Goal: Task Accomplishment & Management: Manage account settings

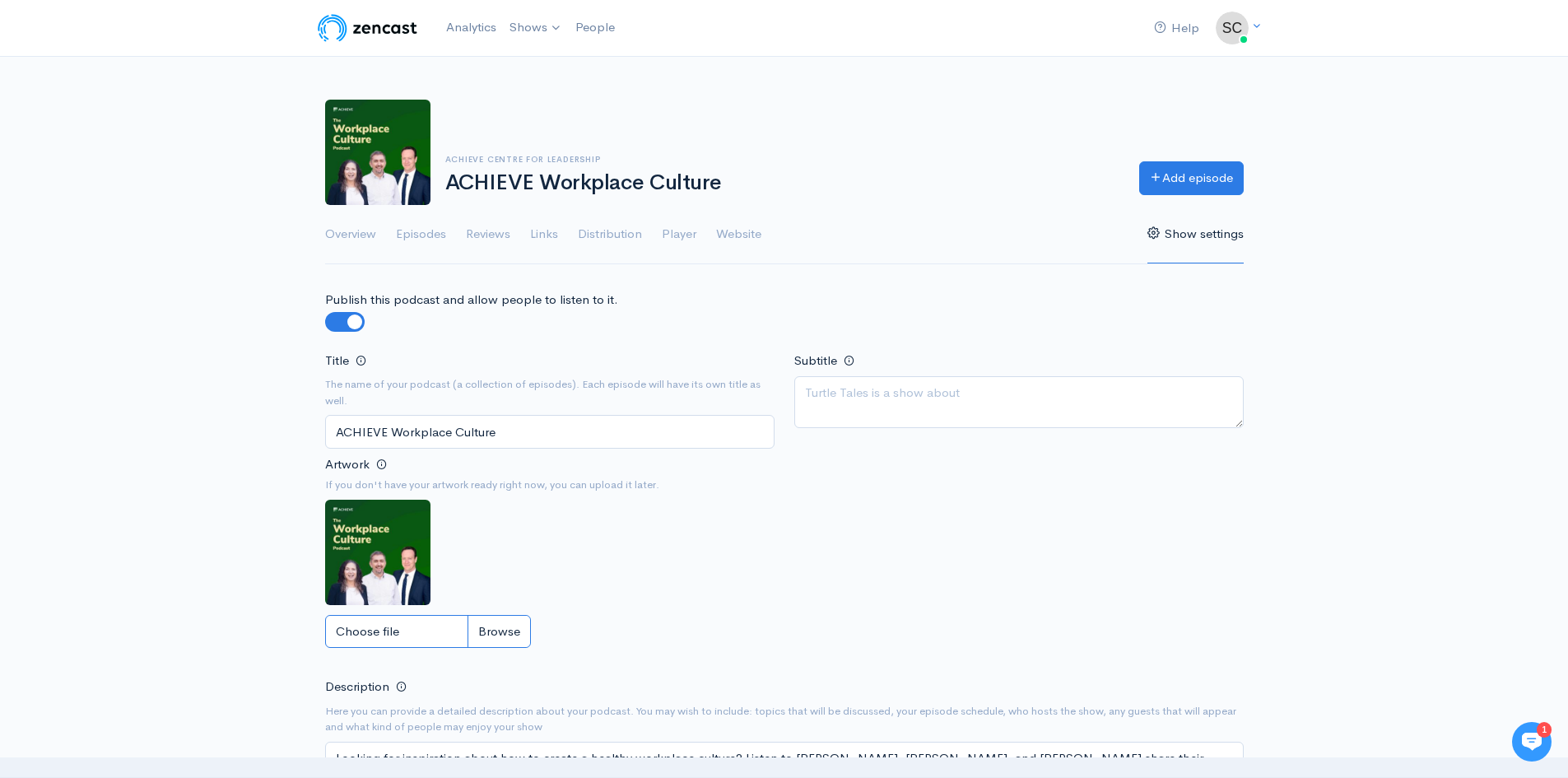
click at [505, 629] on input "Choose file" at bounding box center [428, 631] width 205 height 34
type input "C:\fakepath\ACH_Podcast_Aug_2025_v3.jpg"
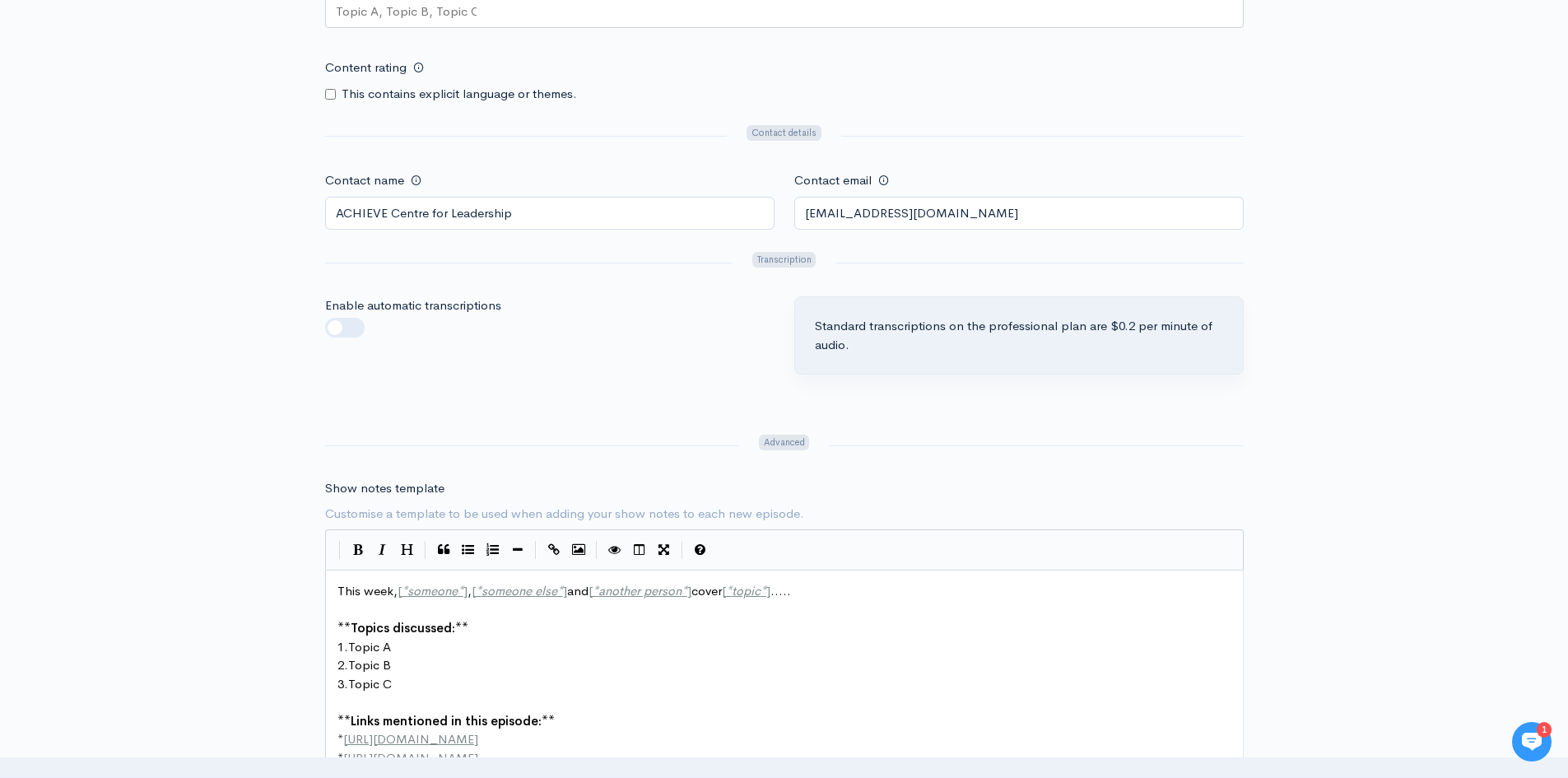
scroll to position [1975, 0]
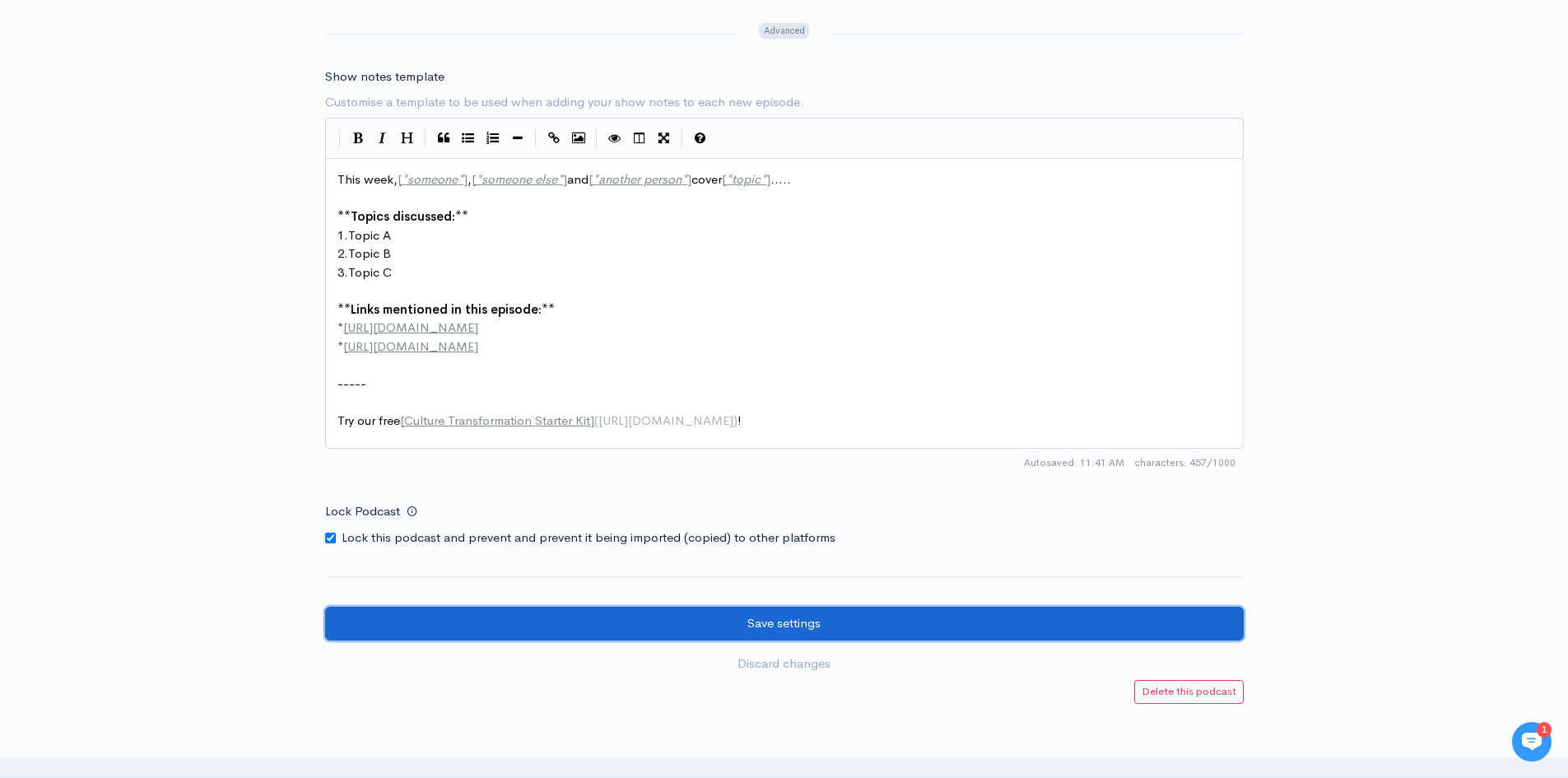
click at [515, 635] on input "Save settings" at bounding box center [784, 624] width 919 height 34
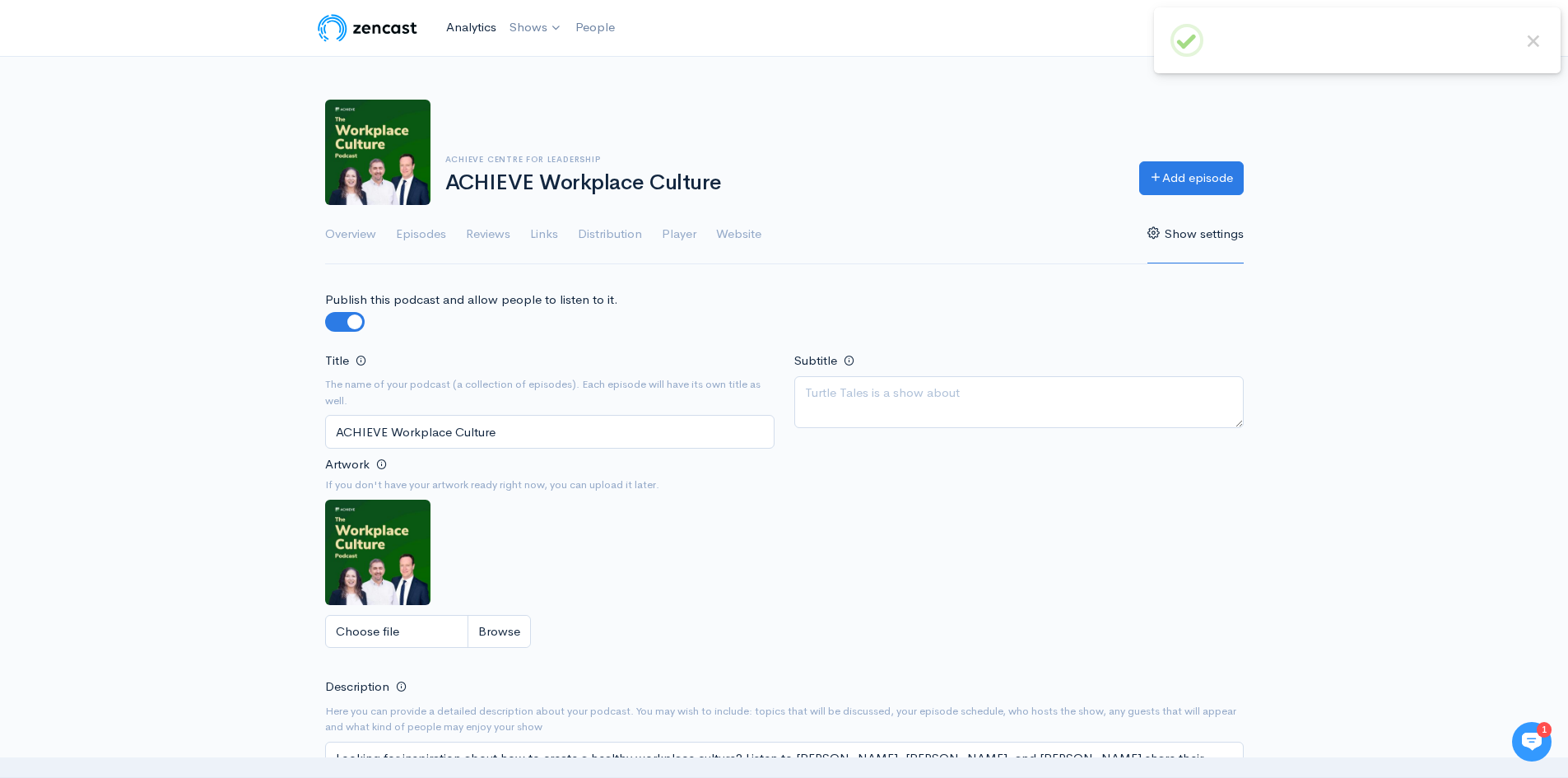
click at [474, 25] on link "Analytics" at bounding box center [472, 28] width 64 height 35
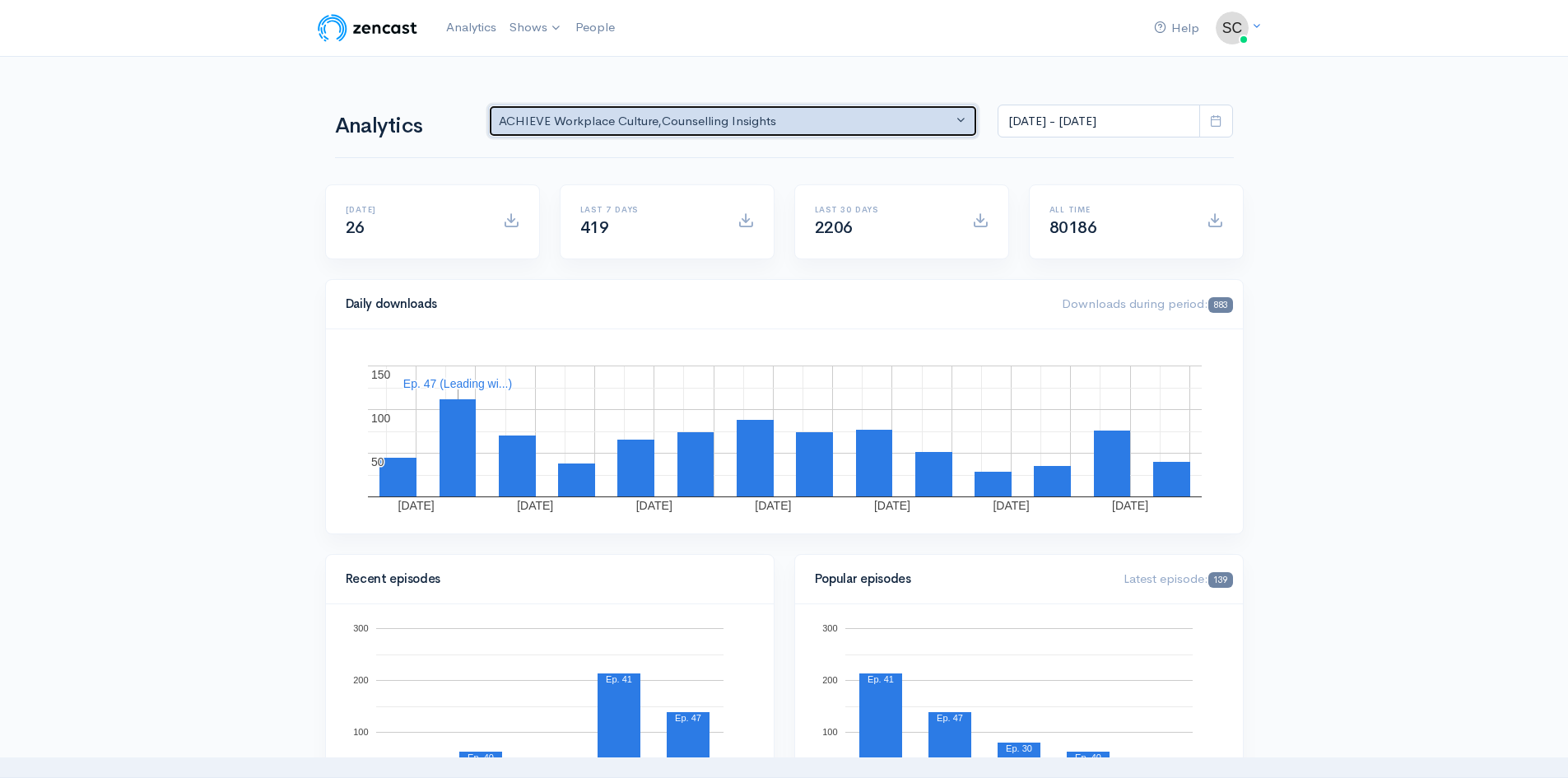
click at [612, 129] on div "ACHIEVE Workplace Culture , Counselling Insights" at bounding box center [726, 121] width 455 height 19
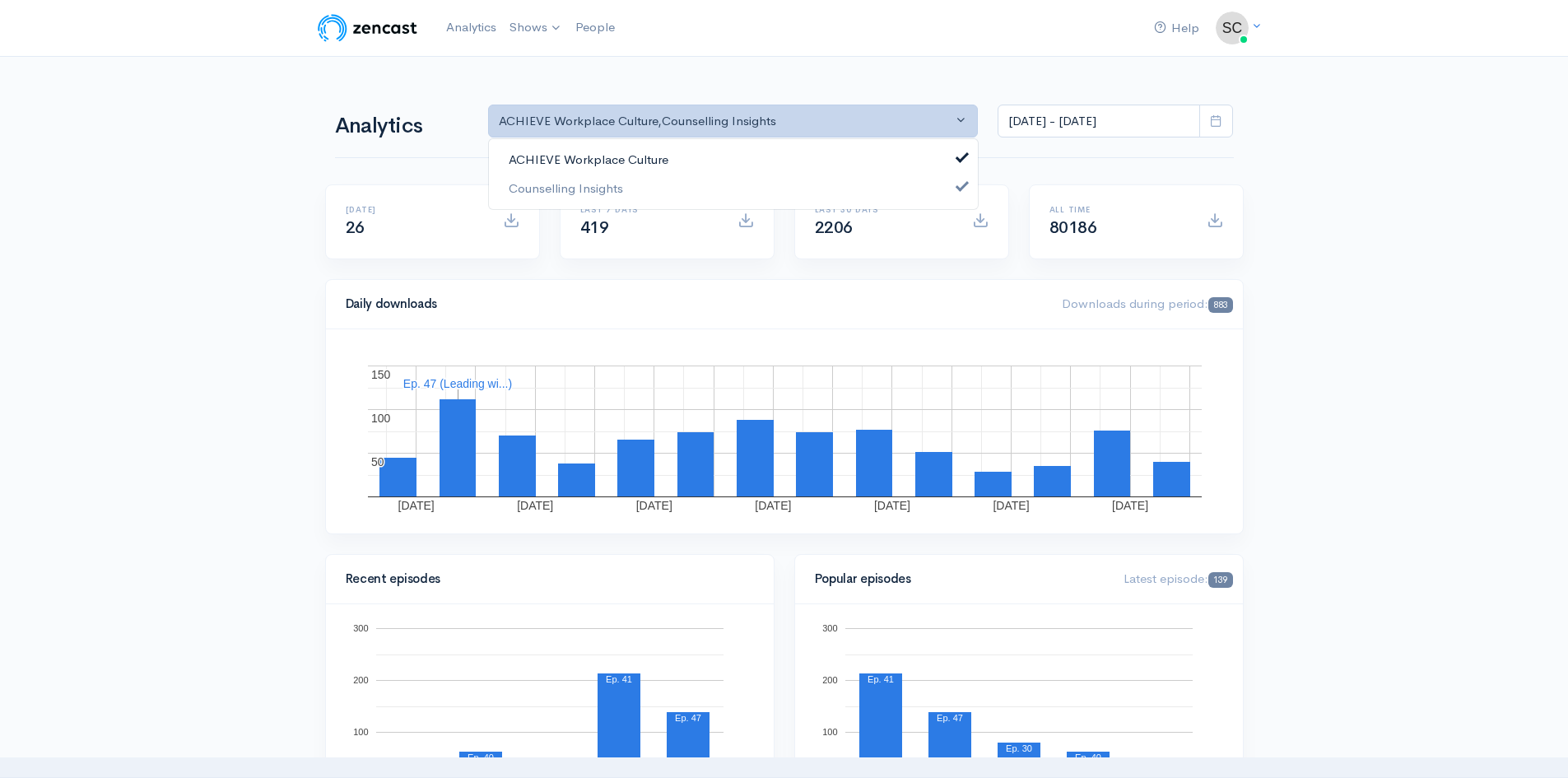
click at [589, 163] on span "ACHIEVE Workplace Culture" at bounding box center [588, 160] width 160 height 19
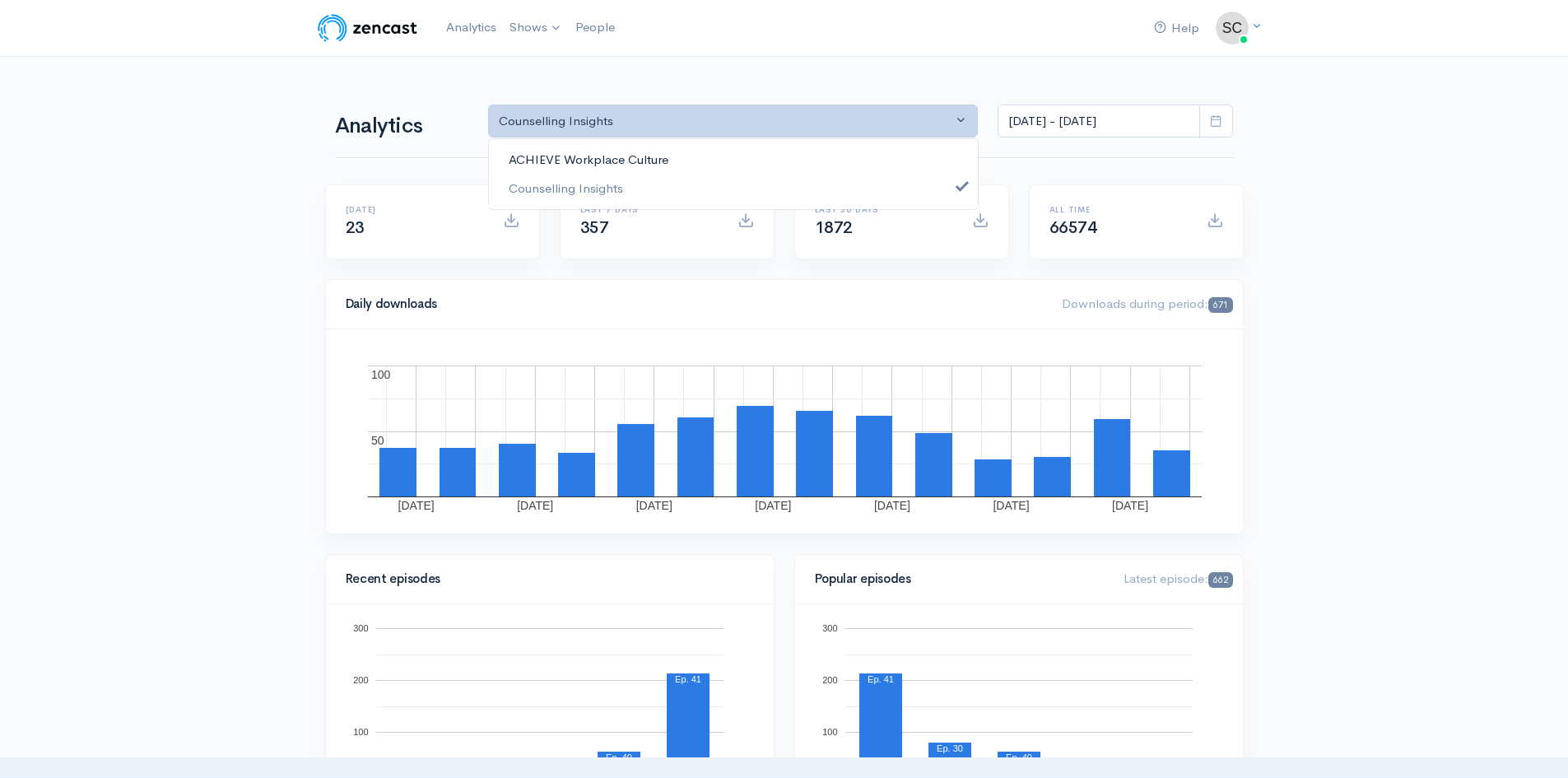
click at [557, 156] on span "ACHIEVE Workplace Culture" at bounding box center [588, 160] width 160 height 19
select select "8195"
click at [559, 192] on span "Counselling Insights" at bounding box center [566, 188] width 115 height 19
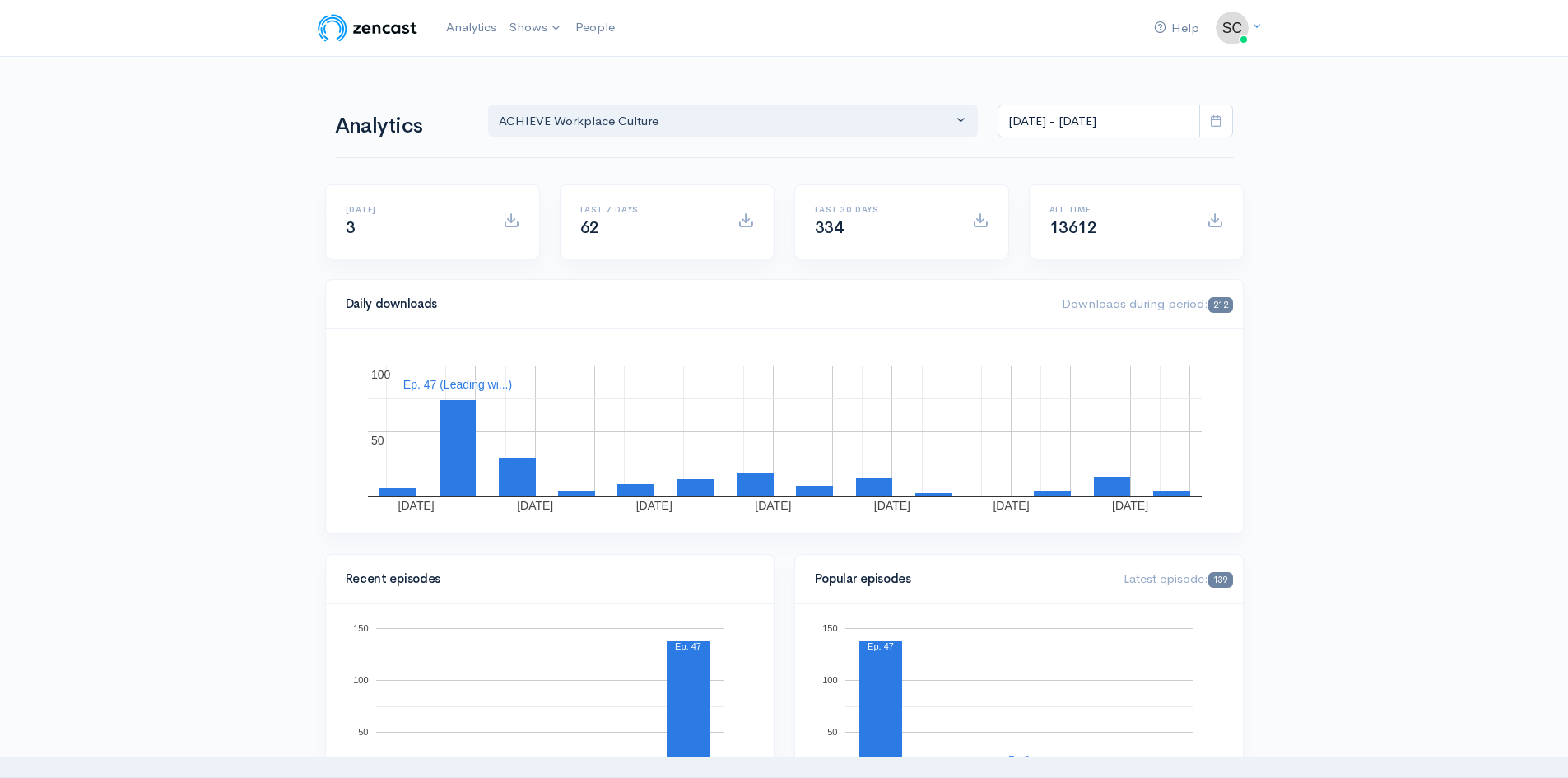
click at [742, 224] on span at bounding box center [746, 220] width 17 height 17
click at [1093, 128] on input "[DATE] - [DATE]" at bounding box center [1098, 121] width 203 height 34
click at [1038, 164] on li "[DATE]" at bounding box center [1055, 156] width 115 height 25
type input "[DATE] - [DATE]"
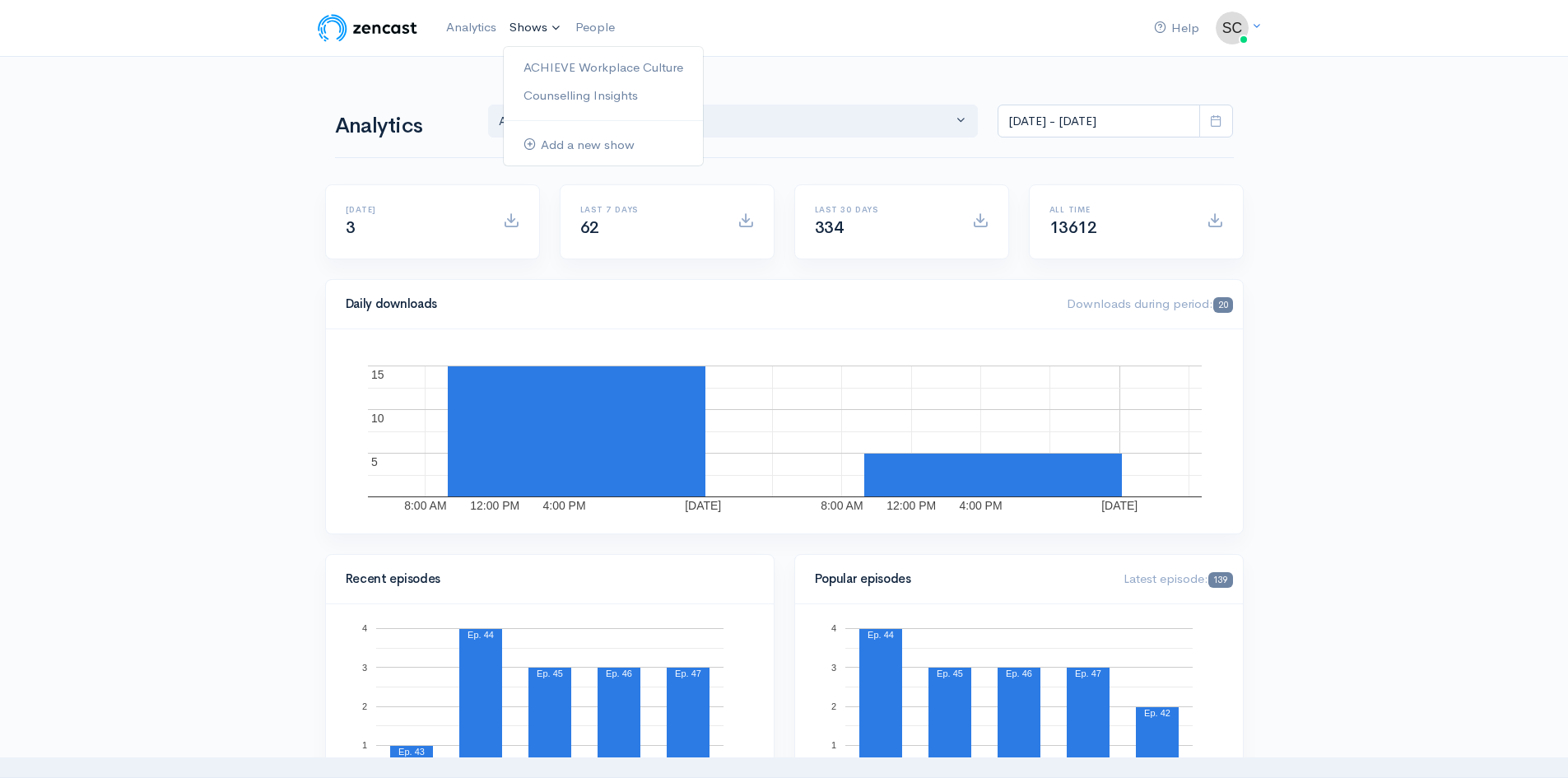
click at [529, 26] on link "Shows" at bounding box center [536, 28] width 66 height 36
click at [330, 107] on div "Analytics ACHIEVE Workplace Culture Counselling Insights ACHIEVE Workplace Cult…" at bounding box center [784, 119] width 919 height 38
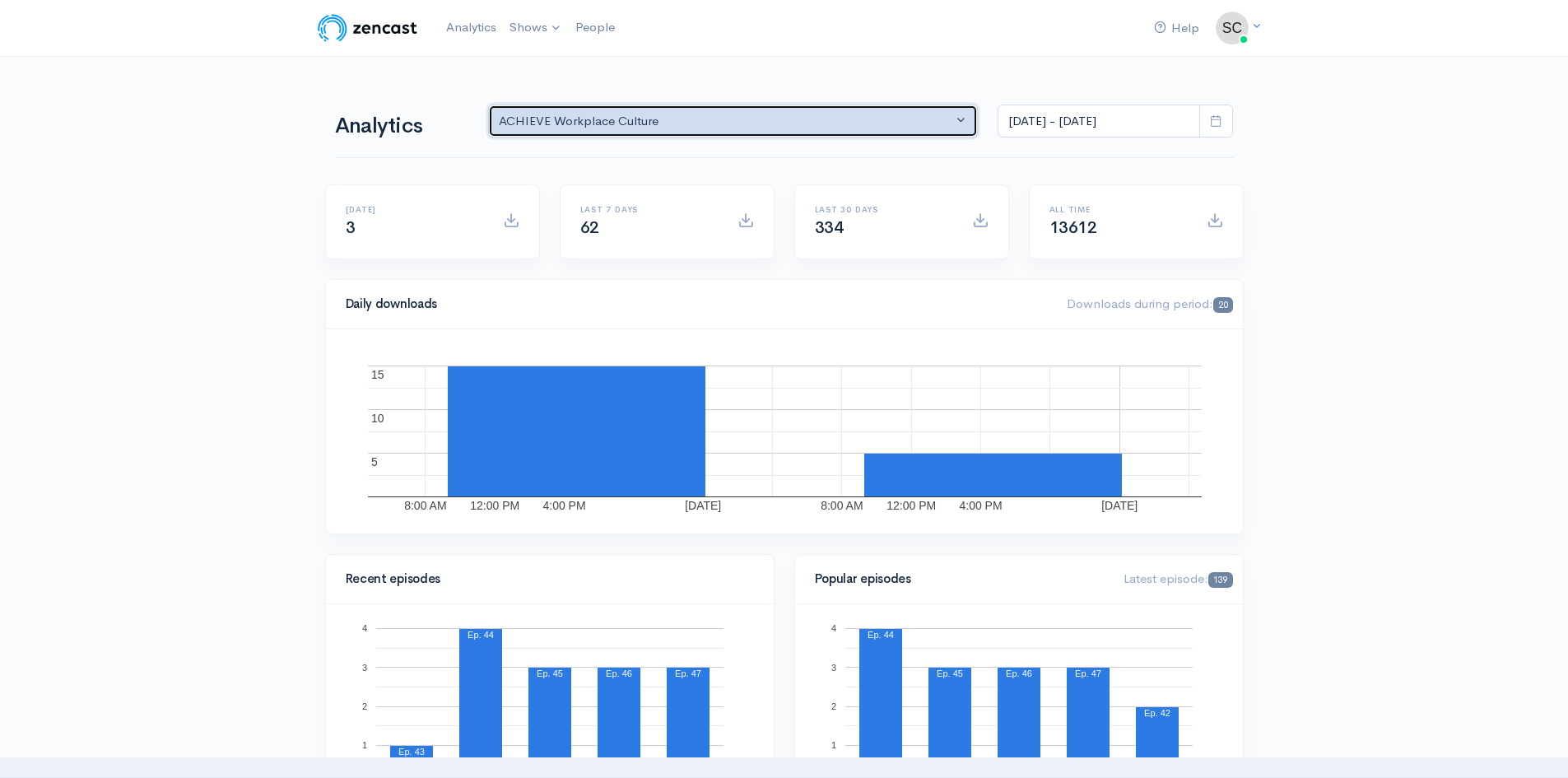
click at [829, 113] on div "ACHIEVE Workplace Culture" at bounding box center [726, 121] width 455 height 19
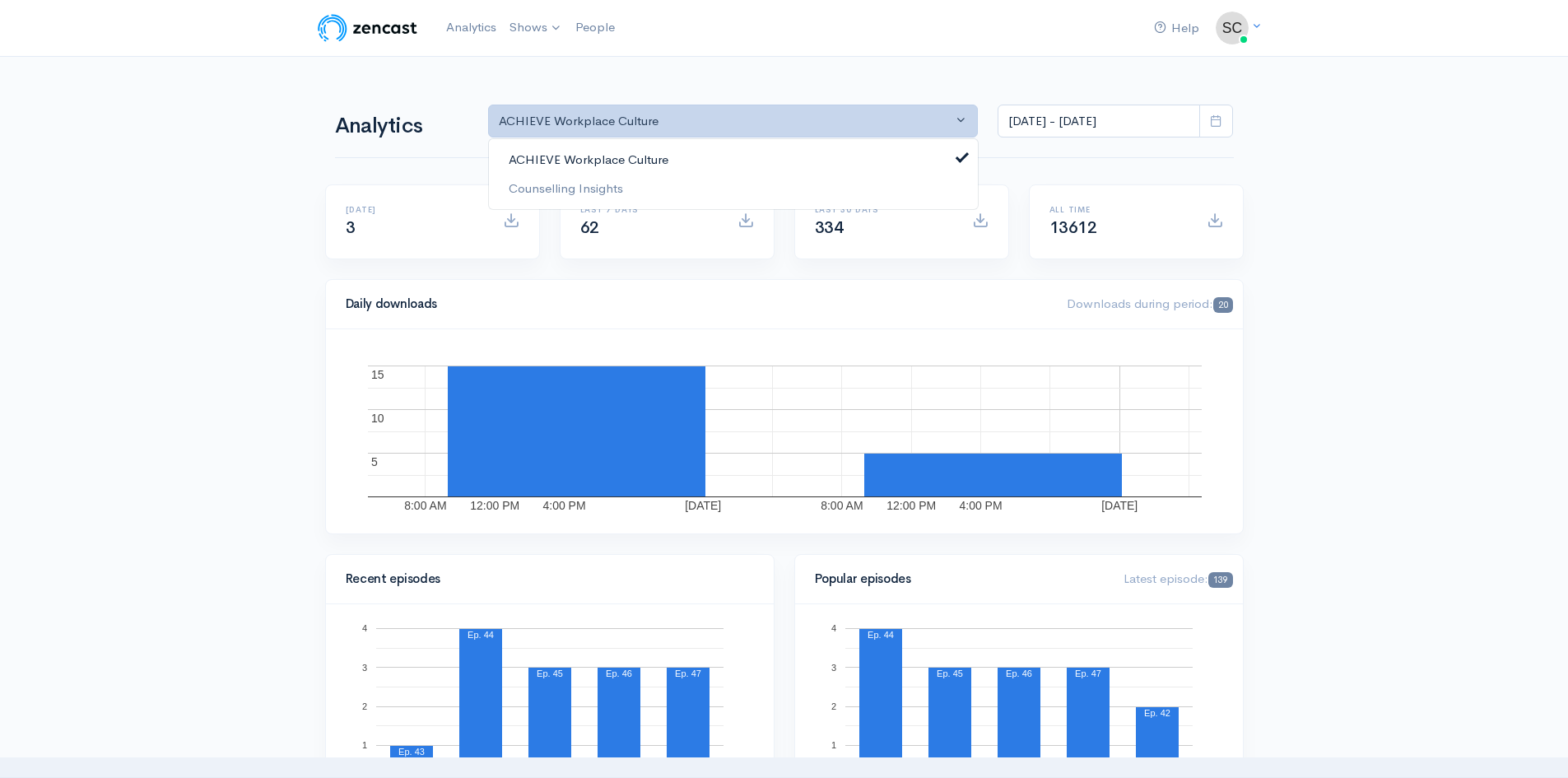
click at [596, 152] on span "ACHIEVE Workplace Culture" at bounding box center [588, 160] width 160 height 19
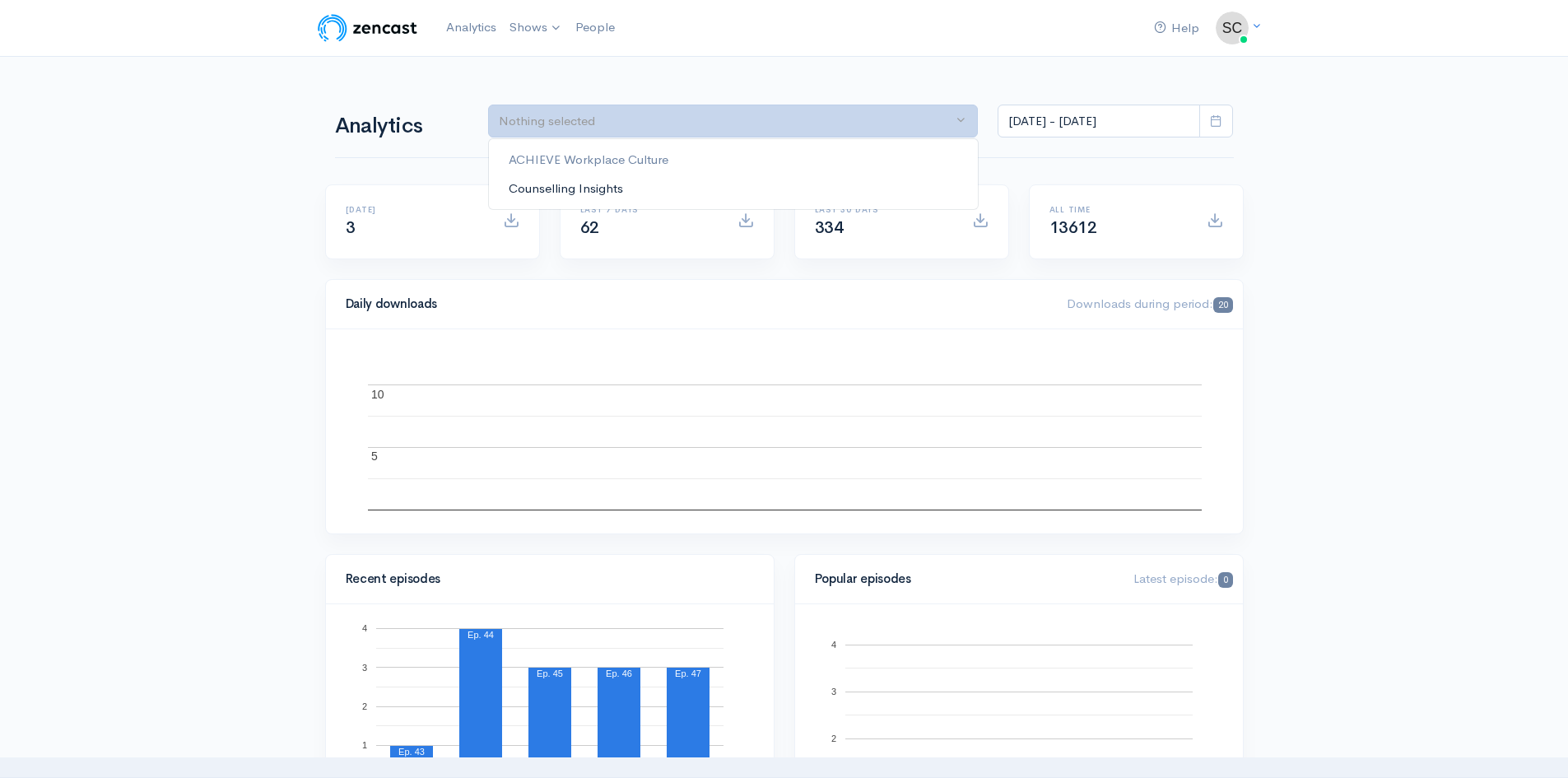
click at [580, 189] on span "Counselling Insights" at bounding box center [566, 188] width 115 height 19
select select "9356"
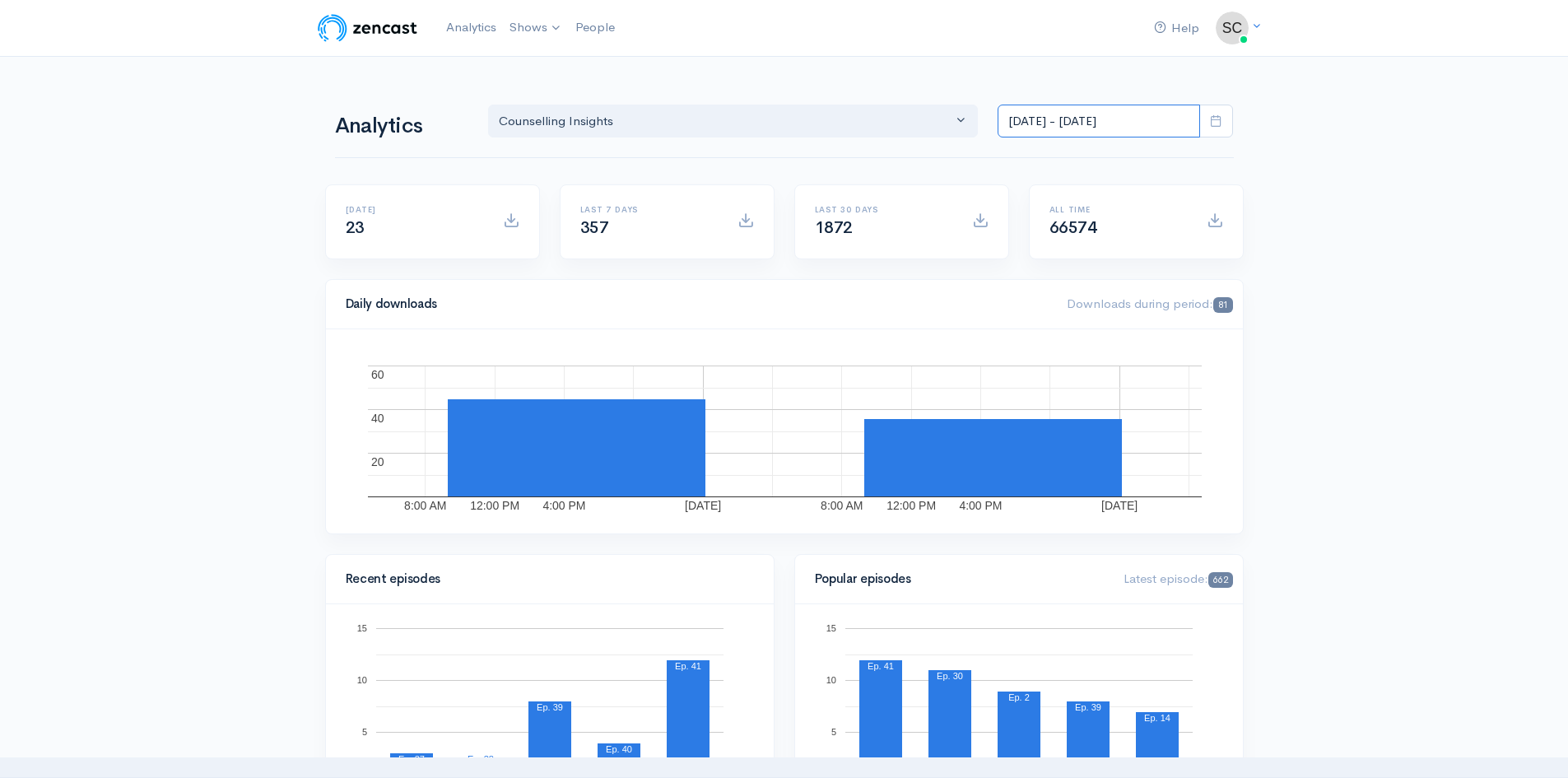
click at [1097, 132] on input "[DATE] - [DATE]" at bounding box center [1098, 121] width 203 height 34
